Goal: Task Accomplishment & Management: Use online tool/utility

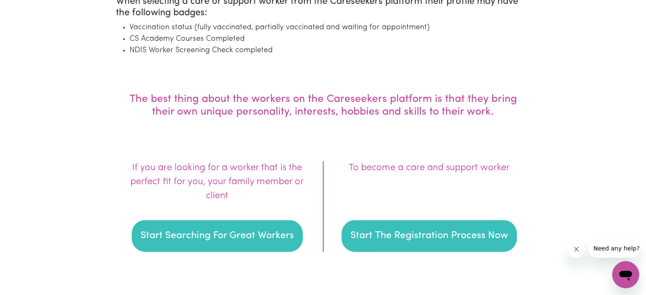
scroll to position [1190, 0]
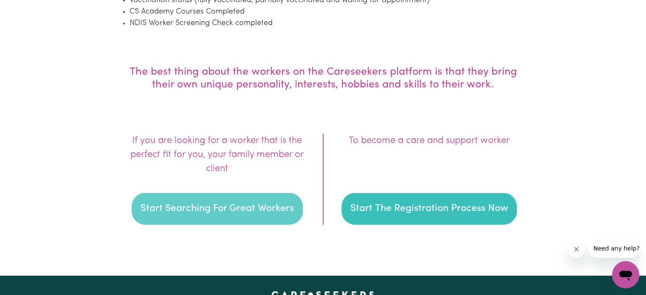
click at [242, 209] on button "Start Searching For Great Workers" at bounding box center [217, 209] width 171 height 32
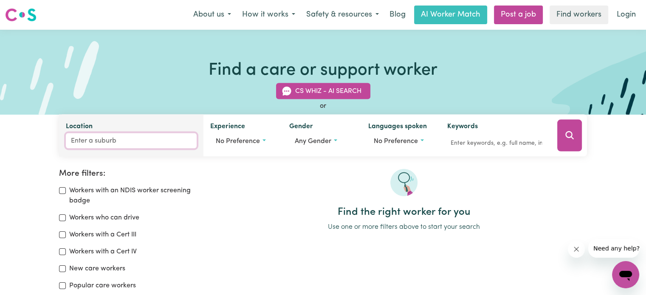
click at [105, 145] on input "Location" at bounding box center [131, 140] width 131 height 15
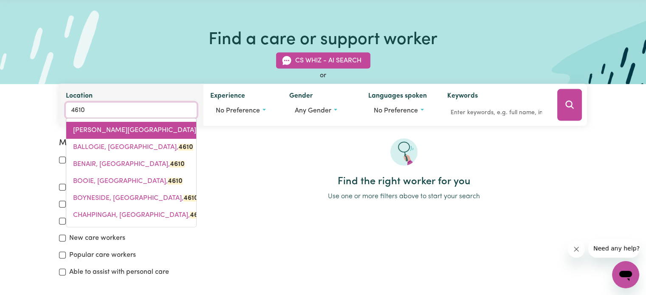
scroll to position [42, 0]
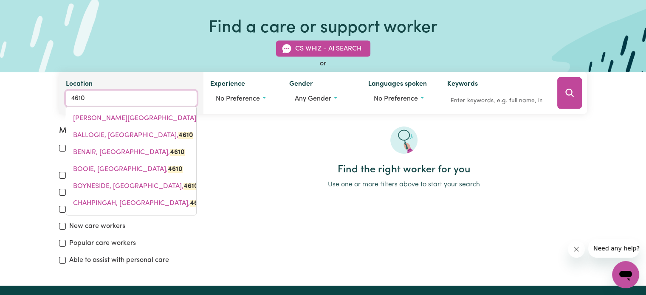
drag, startPoint x: 100, startPoint y: 99, endPoint x: 62, endPoint y: 96, distance: 37.9
click at [62, 96] on div "Location [STREET_ADDRESS][GEOGRAPHIC_DATA][PERSON_NAME]" at bounding box center [131, 93] width 144 height 42
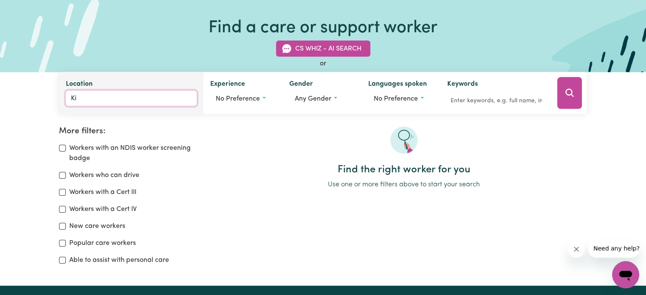
type input "Kin"
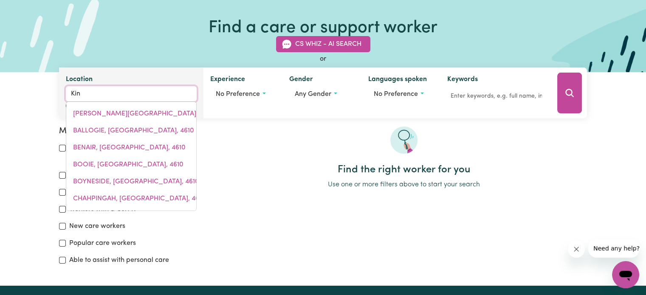
type input "Kin KIN, [GEOGRAPHIC_DATA], 4571"
type input "King"
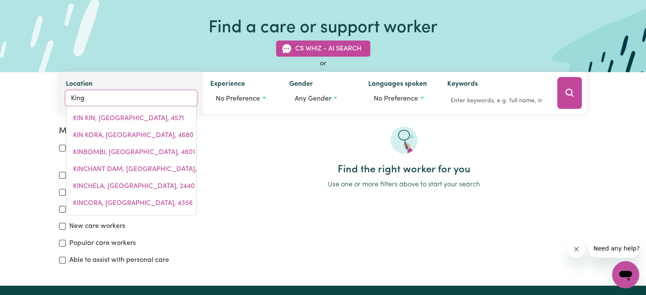
type input "[GEOGRAPHIC_DATA], [GEOGRAPHIC_DATA], 0854"
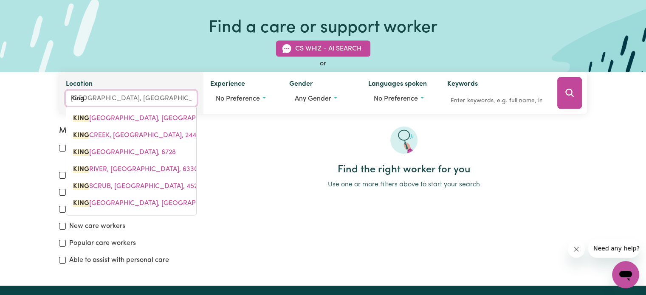
type input "Kinga"
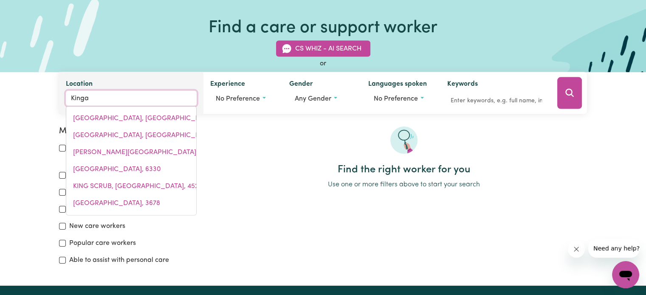
type input "[GEOGRAPHIC_DATA], [GEOGRAPHIC_DATA], 4515"
type input "Kingar"
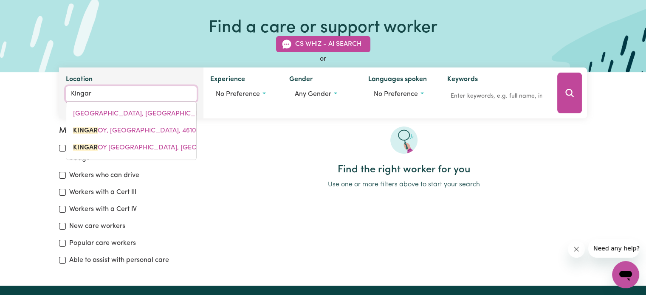
type input "[GEOGRAPHIC_DATA], [GEOGRAPHIC_DATA], 4610"
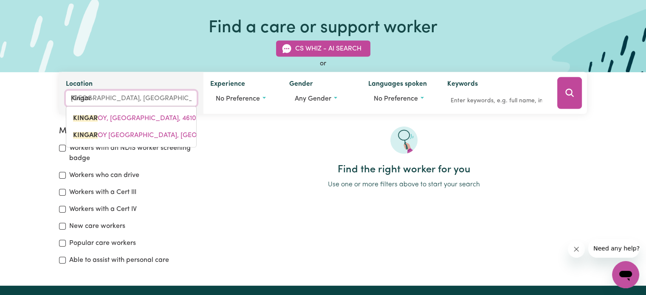
type input "Kingaro"
type input "KingaroY, [GEOGRAPHIC_DATA], 4610"
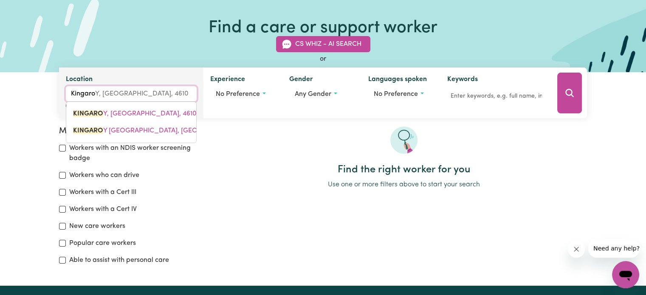
type input "Kingaroy"
type input "[GEOGRAPHIC_DATA], [GEOGRAPHIC_DATA], 4610"
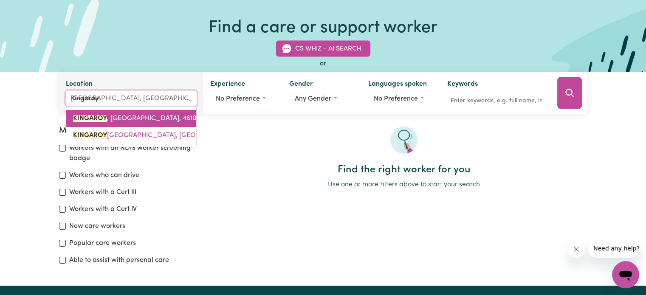
click at [104, 116] on mark "KINGAROY" at bounding box center [90, 118] width 34 height 7
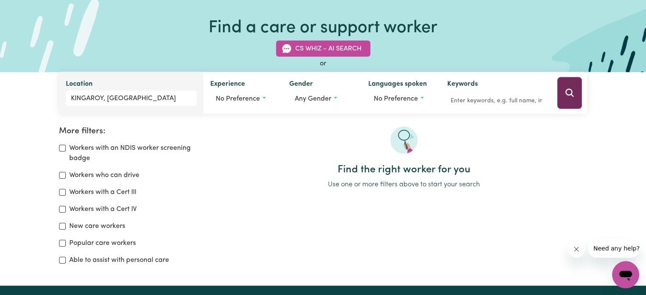
click at [569, 89] on icon "Search" at bounding box center [570, 93] width 10 height 10
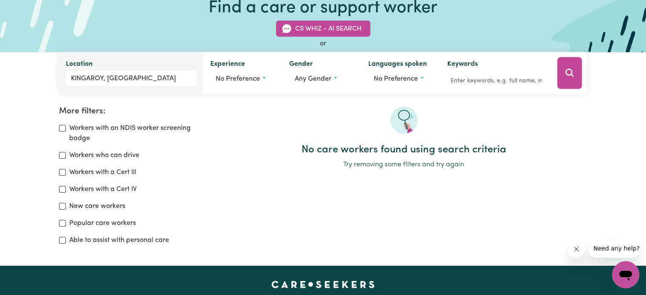
scroll to position [57, 0]
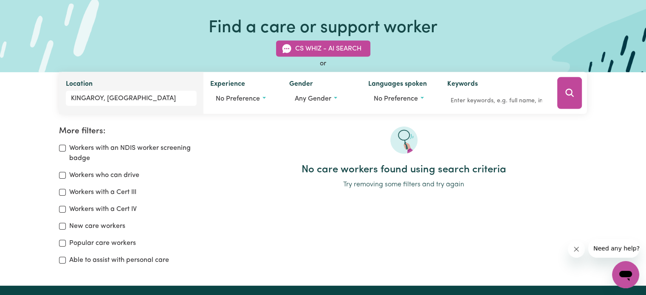
scroll to position [42, 0]
